Goal: Task Accomplishment & Management: Use online tool/utility

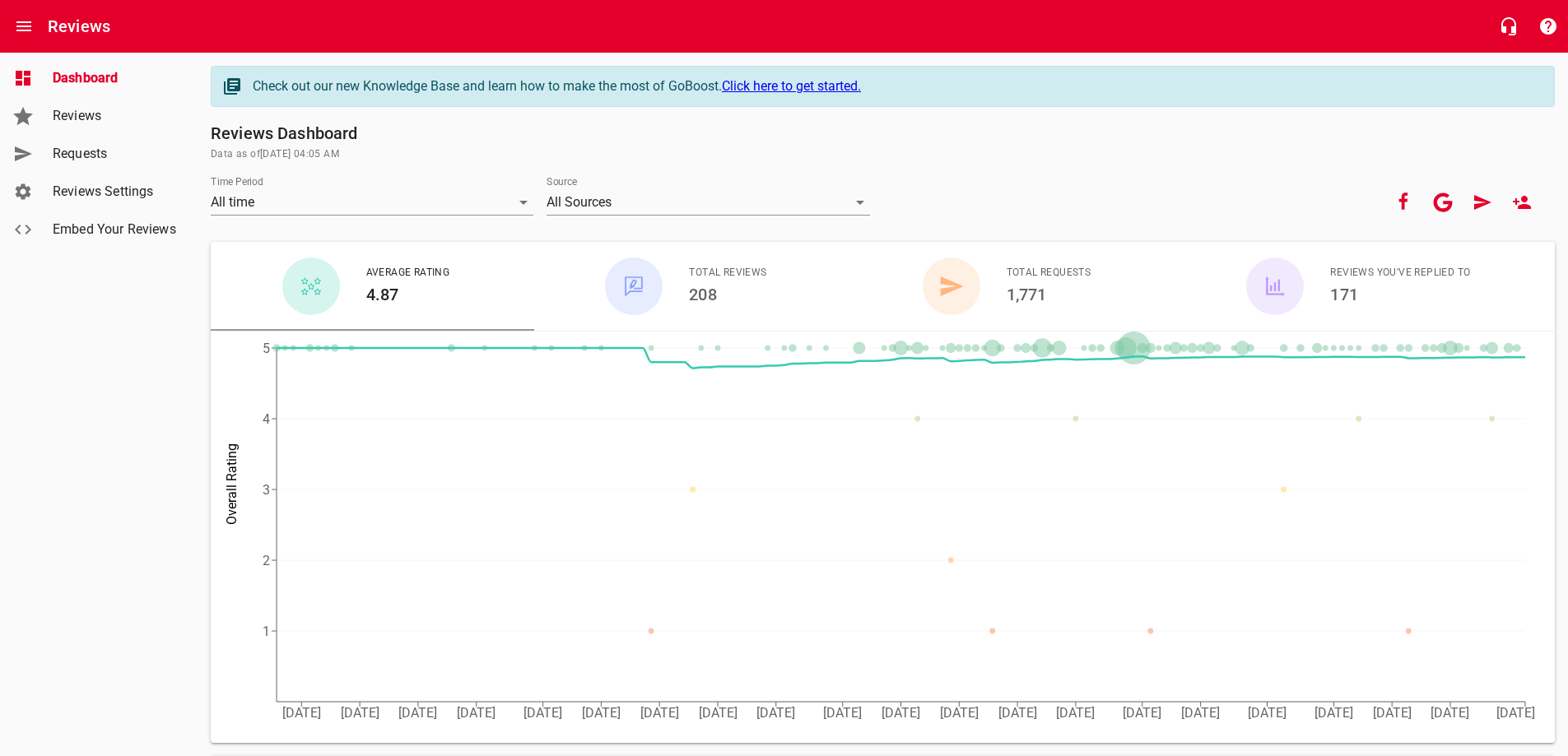
click at [80, 158] on span "Requests" at bounding box center [115, 154] width 125 height 19
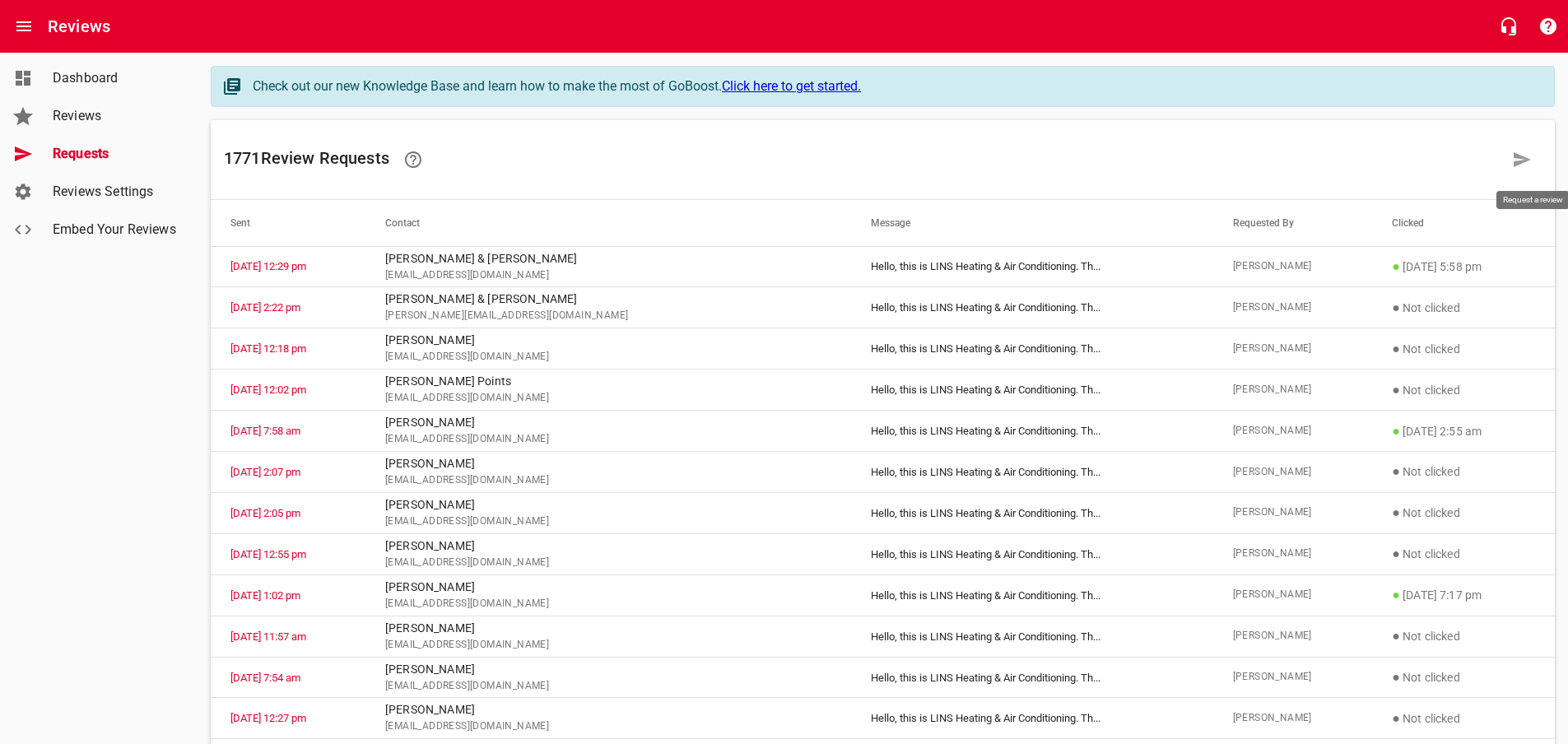
click at [1531, 157] on icon at bounding box center [1521, 160] width 19 height 19
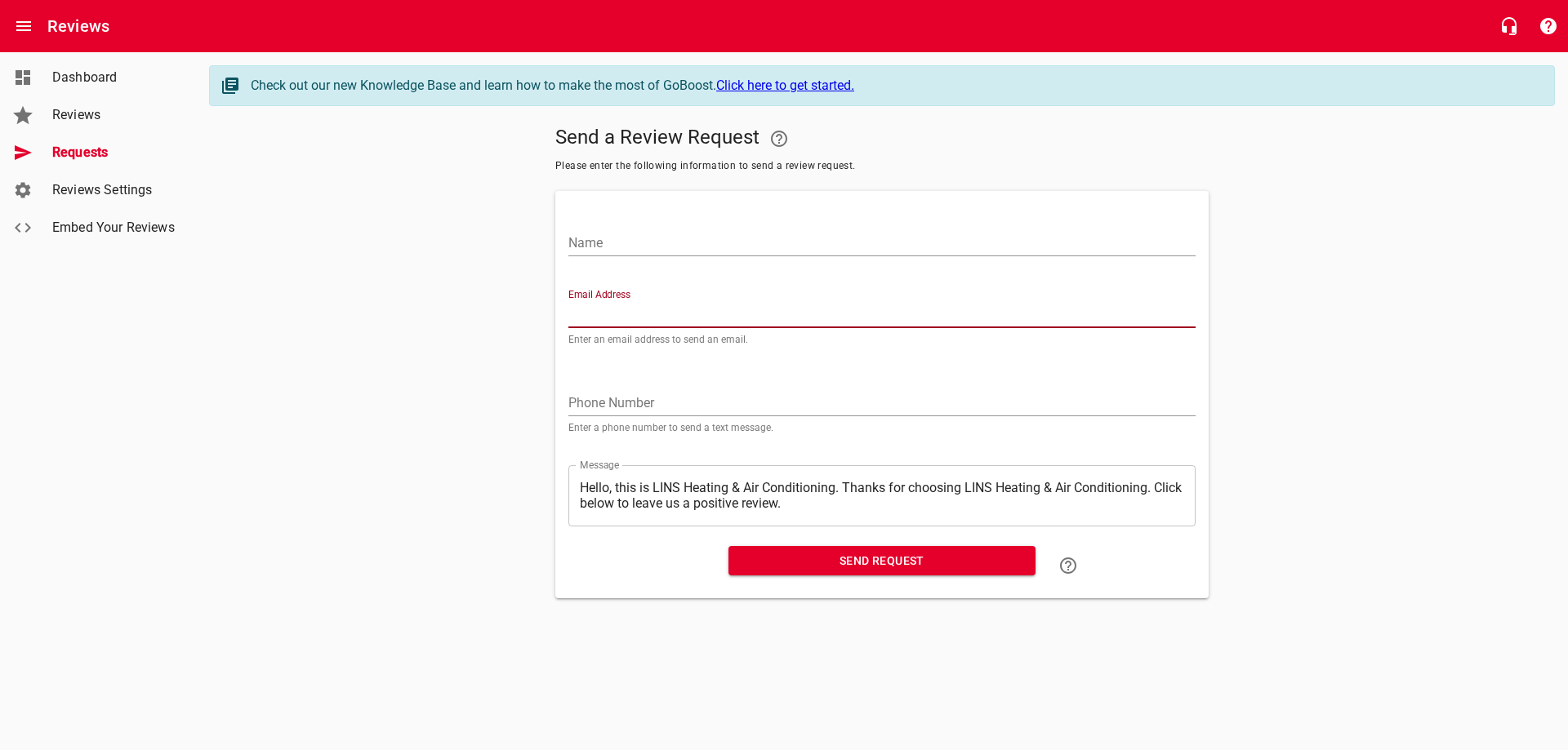
paste input "[EMAIL_ADDRESS][DOMAIN_NAME]"
type input "[EMAIL_ADDRESS][DOMAIN_NAME]"
click at [670, 241] on input "Name" at bounding box center [882, 243] width 627 height 26
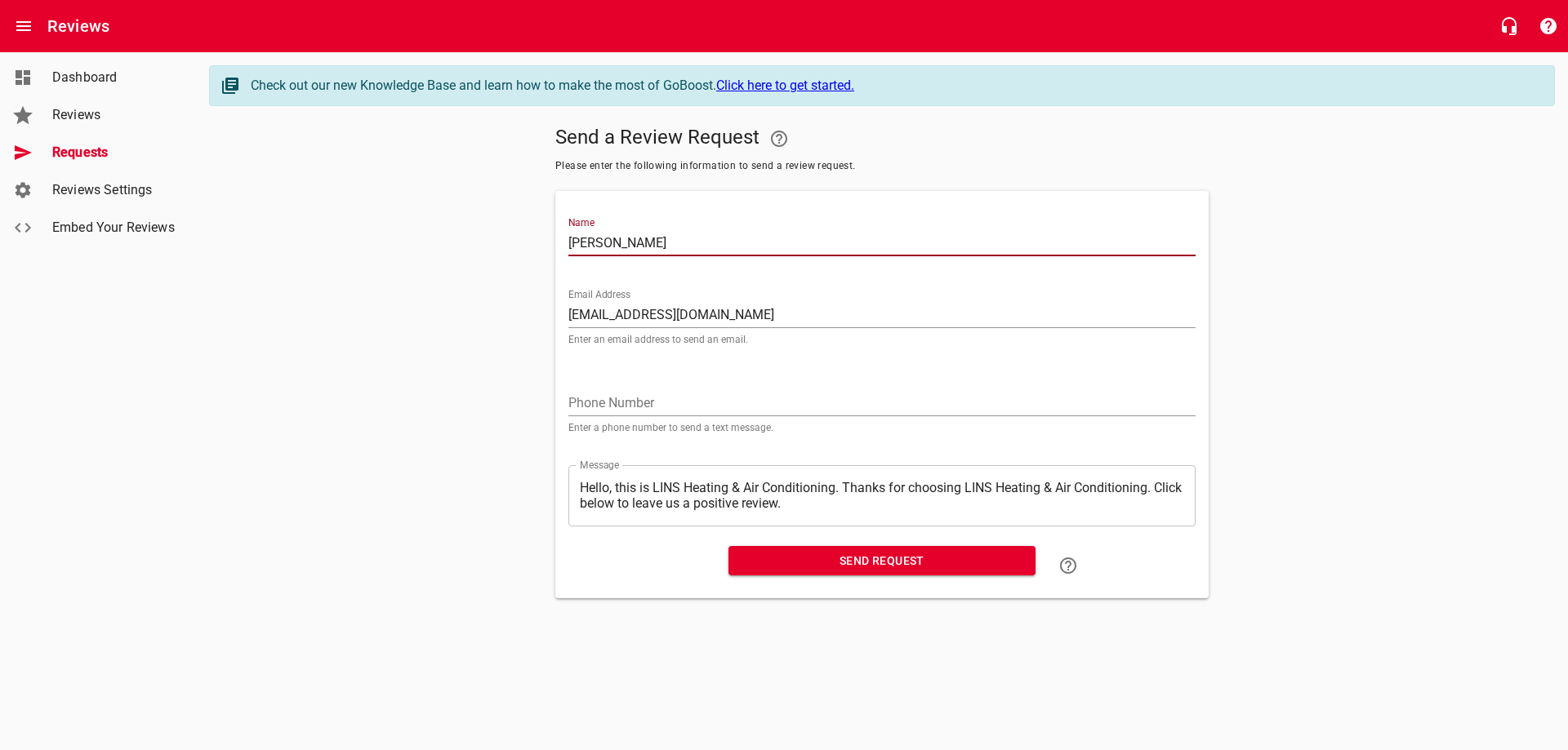
type input "[PERSON_NAME]"
click at [864, 562] on span "Send Request" at bounding box center [882, 561] width 281 height 20
